Goal: Information Seeking & Learning: Check status

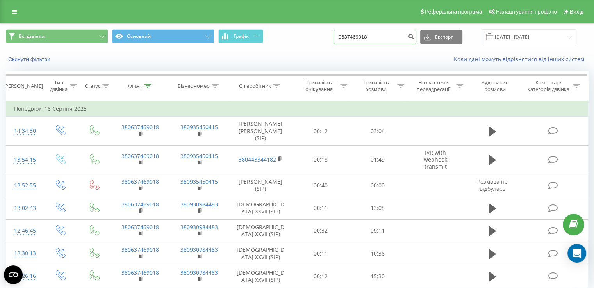
drag, startPoint x: 397, startPoint y: 40, endPoint x: 307, endPoint y: 28, distance: 90.9
click at [307, 28] on div "Всі дзвінки Основний Графік 0637469018 Експорт .csv .xls .xlsx [DATE] - [DATE]" at bounding box center [296, 37] width 593 height 26
click at [512, 37] on input "[DATE] - [DATE]" at bounding box center [529, 36] width 94 height 15
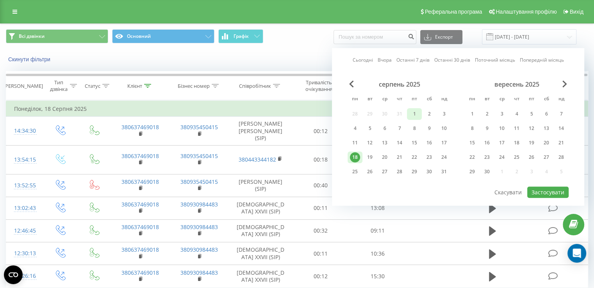
click at [414, 114] on div "1" at bounding box center [414, 114] width 10 height 10
click at [543, 191] on button "Застосувати" at bounding box center [547, 192] width 41 height 11
type input "[DATE] - [DATE]"
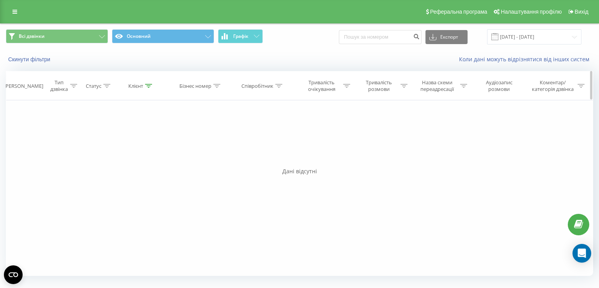
click at [279, 86] on icon at bounding box center [279, 86] width 7 height 4
click at [258, 140] on input "text" at bounding box center [263, 142] width 69 height 14
type input "Орач"
click at [283, 156] on span "OK" at bounding box center [279, 157] width 22 height 12
click at [391, 169] on div "Дані відсутні" at bounding box center [300, 171] width 588 height 8
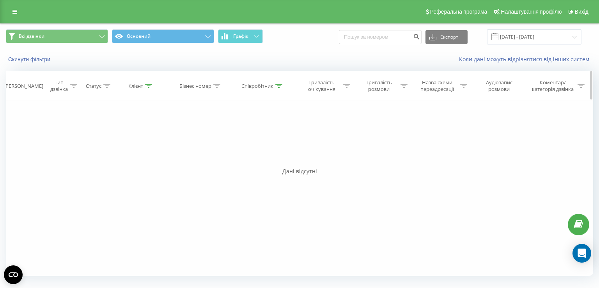
click at [249, 85] on div "Співробітник" at bounding box center [258, 86] width 32 height 7
click at [265, 146] on input "Орач" at bounding box center [263, 142] width 69 height 14
click at [285, 156] on span "OK" at bounding box center [279, 157] width 22 height 12
click at [529, 34] on input "[DATE] - [DATE]" at bounding box center [534, 36] width 94 height 15
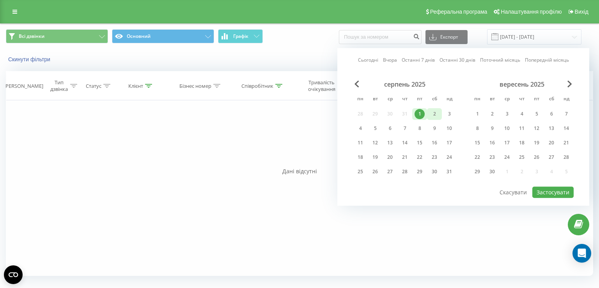
click at [436, 110] on div "2" at bounding box center [435, 114] width 10 height 10
click at [556, 191] on button "Застосувати" at bounding box center [553, 192] width 41 height 11
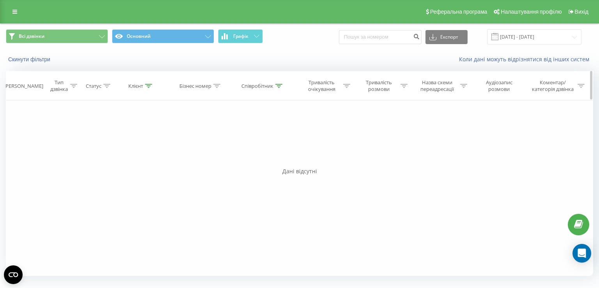
click at [270, 78] on th "Співробітник" at bounding box center [263, 85] width 64 height 29
click at [271, 85] on div "Співробітник" at bounding box center [258, 86] width 32 height 7
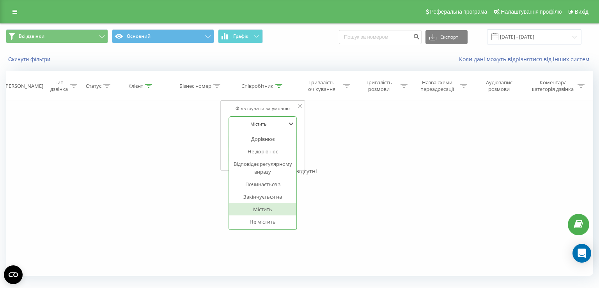
click at [278, 122] on div at bounding box center [258, 123] width 55 height 7
click at [273, 140] on div "Дорівнює" at bounding box center [263, 139] width 68 height 12
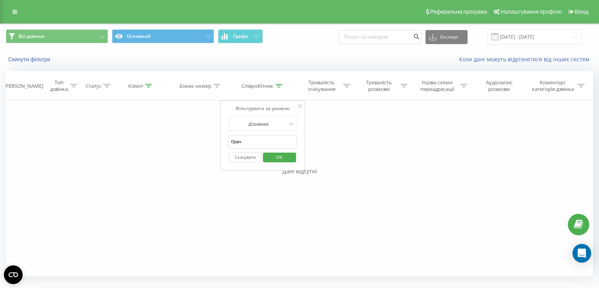
click at [276, 154] on span "OK" at bounding box center [279, 157] width 22 height 12
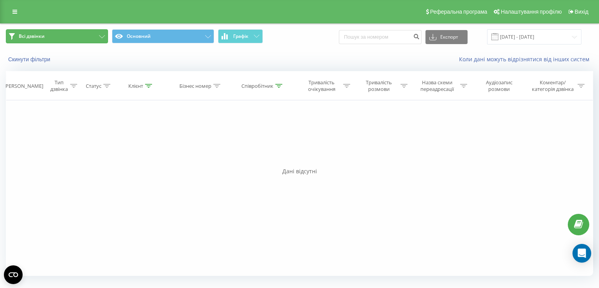
click at [101, 37] on icon at bounding box center [102, 36] width 6 height 3
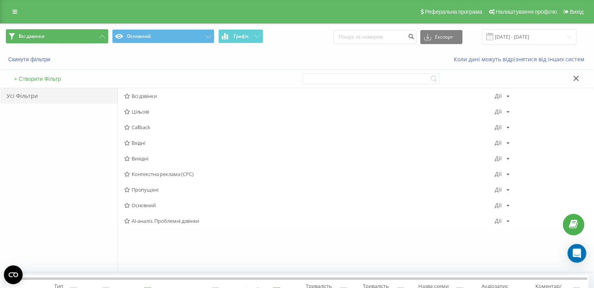
click at [101, 39] on button "Всі дзвінки" at bounding box center [57, 36] width 102 height 14
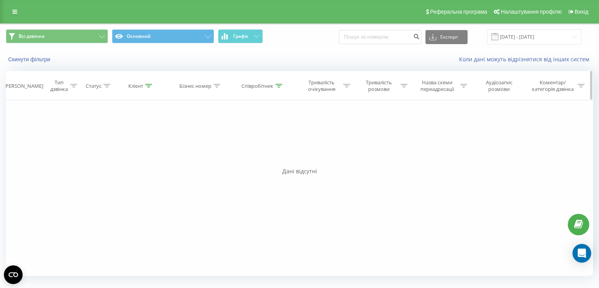
click at [585, 85] on div "Коментар/категорія дзвінка" at bounding box center [558, 85] width 69 height 13
click at [371, 183] on div "Фільтрувати за умовою Дорівнює Введіть значення Скасувати OK Фільтрувати за умо…" at bounding box center [300, 188] width 588 height 176
click at [342, 83] on div "Тривалість очікування" at bounding box center [326, 85] width 48 height 13
click at [435, 150] on div "Фільтрувати за умовою Дорівнює Введіть значення Скасувати OK Фільтрувати за умо…" at bounding box center [300, 188] width 588 height 176
click at [285, 93] on th "Співробітник" at bounding box center [263, 85] width 64 height 29
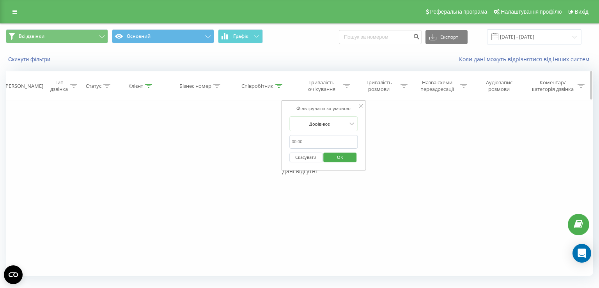
click at [267, 89] on th "Співробітник" at bounding box center [263, 85] width 64 height 29
click at [278, 79] on th "Співробітник" at bounding box center [263, 85] width 64 height 29
click at [240, 128] on div "Фільтрувати за умовою Дорівнює Введіть значення Скасувати OK Фільтрувати за умо…" at bounding box center [300, 188] width 588 height 176
click at [359, 105] on icon at bounding box center [361, 106] width 4 height 4
click at [266, 84] on div "Співробітник" at bounding box center [258, 86] width 32 height 7
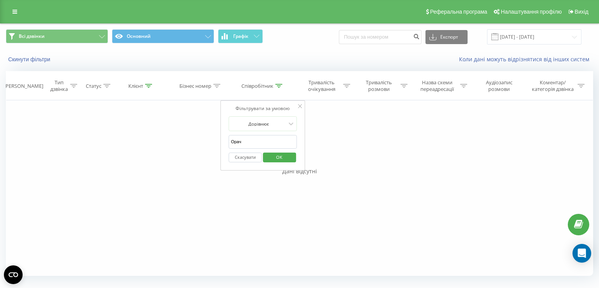
click at [286, 156] on span "OK" at bounding box center [279, 157] width 22 height 12
click at [403, 139] on div "Фільтрувати за умовою Дорівнює Введіть значення Скасувати OK Фільтрувати за умо…" at bounding box center [300, 188] width 588 height 176
click at [529, 38] on input "[DATE] - [DATE]" at bounding box center [534, 36] width 94 height 15
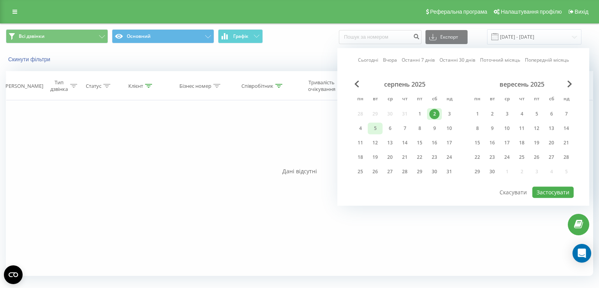
click at [371, 133] on div "5" at bounding box center [375, 129] width 15 height 12
click at [541, 195] on button "Застосувати" at bounding box center [553, 192] width 41 height 11
type input "[DATE] - [DATE]"
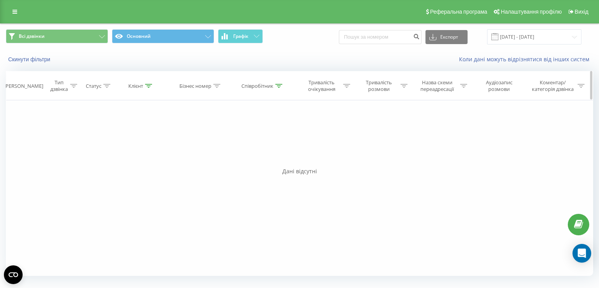
click at [283, 89] on th "Співробітник" at bounding box center [263, 85] width 64 height 29
click at [282, 87] on icon at bounding box center [279, 86] width 7 height 4
click at [283, 156] on span "OK" at bounding box center [279, 157] width 22 height 12
click at [42, 88] on div "[PERSON_NAME]" at bounding box center [24, 86] width 37 height 7
click at [73, 88] on div at bounding box center [73, 86] width 7 height 7
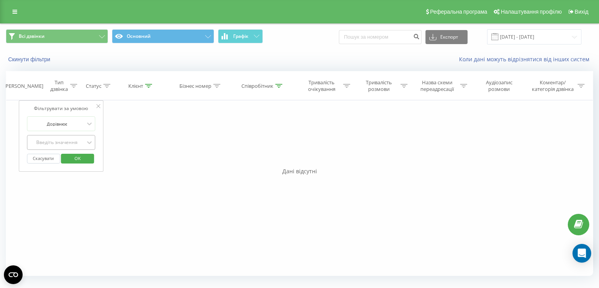
click at [61, 139] on div at bounding box center [56, 142] width 55 height 7
click at [241, 158] on div "Фільтрувати за умовою Дорівнює Введіть значення Скасувати OK Фільтрувати за умо…" at bounding box center [300, 188] width 588 height 176
